Goal: Information Seeking & Learning: Understand process/instructions

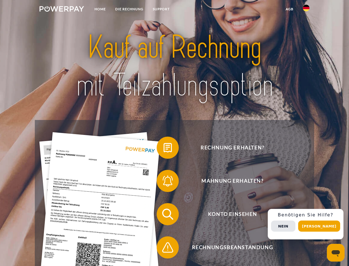
click at [62, 10] on img at bounding box center [62, 9] width 45 height 6
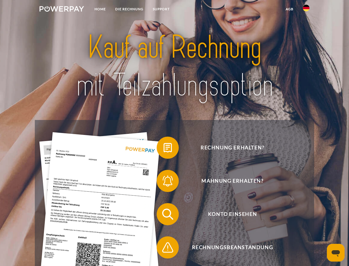
click at [307, 10] on img at bounding box center [306, 8] width 7 height 7
click at [290, 9] on link "agb" at bounding box center [289, 9] width 17 height 10
click at [164, 149] on span at bounding box center [160, 148] width 28 height 28
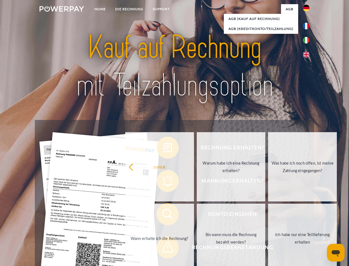
click at [164, 182] on div "Rechnung erhalten? Mahnung erhalten? Konto einsehen" at bounding box center [174, 230] width 279 height 221
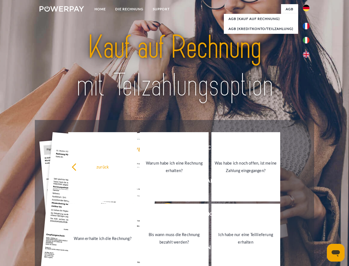
click at [164, 215] on link "Bis wann muss die Rechnung bezahlt werden?" at bounding box center [174, 237] width 69 height 69
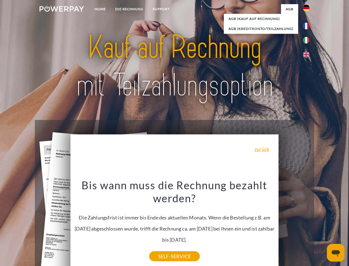
click at [164, 248] on div "Bis wann muss die Rechnung bezahlt werden? Die Zahlungsfrist ist immer bis Ende…" at bounding box center [175, 217] width 202 height 78
click at [308, 224] on div "Rechnung erhalten? Mahnung erhalten? Konto einsehen" at bounding box center [174, 230] width 279 height 221
click at [294, 225] on span "Konto einsehen" at bounding box center [233, 214] width 136 height 22
click at [321, 226] on header "Home DIE RECHNUNG SUPPORT" at bounding box center [174, 191] width 349 height 382
